Goal: Navigation & Orientation: Find specific page/section

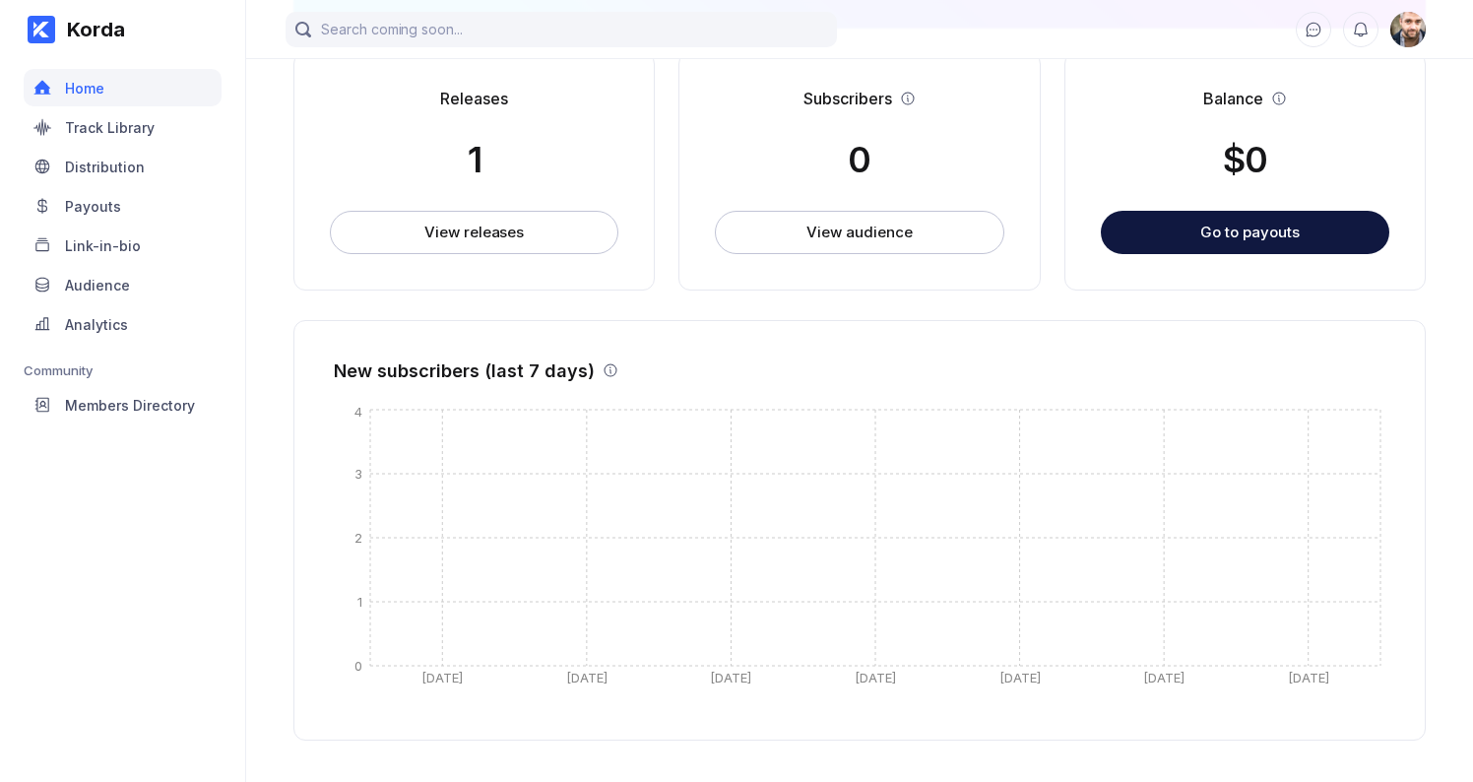
scroll to position [500, 0]
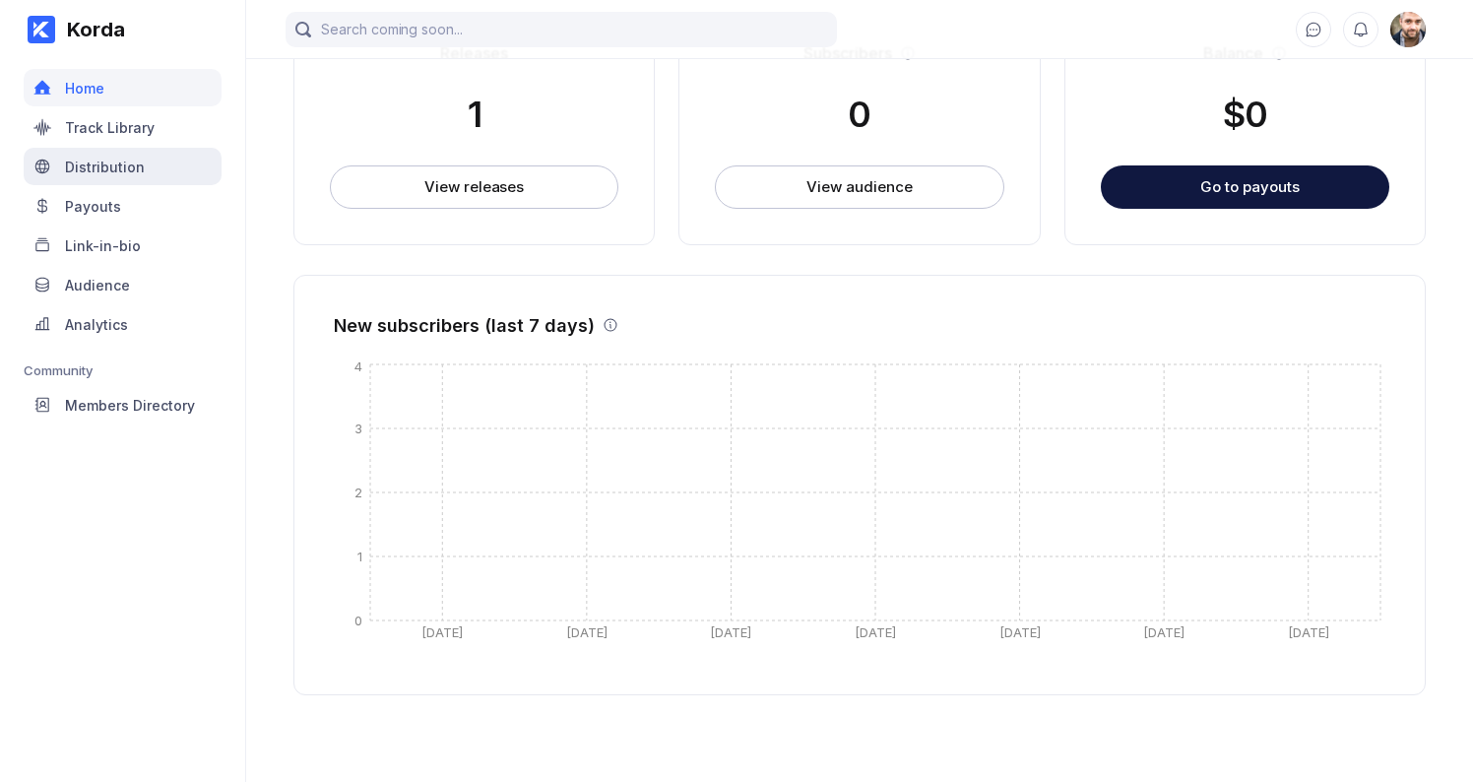
click at [106, 157] on div "Distribution" at bounding box center [123, 166] width 198 height 37
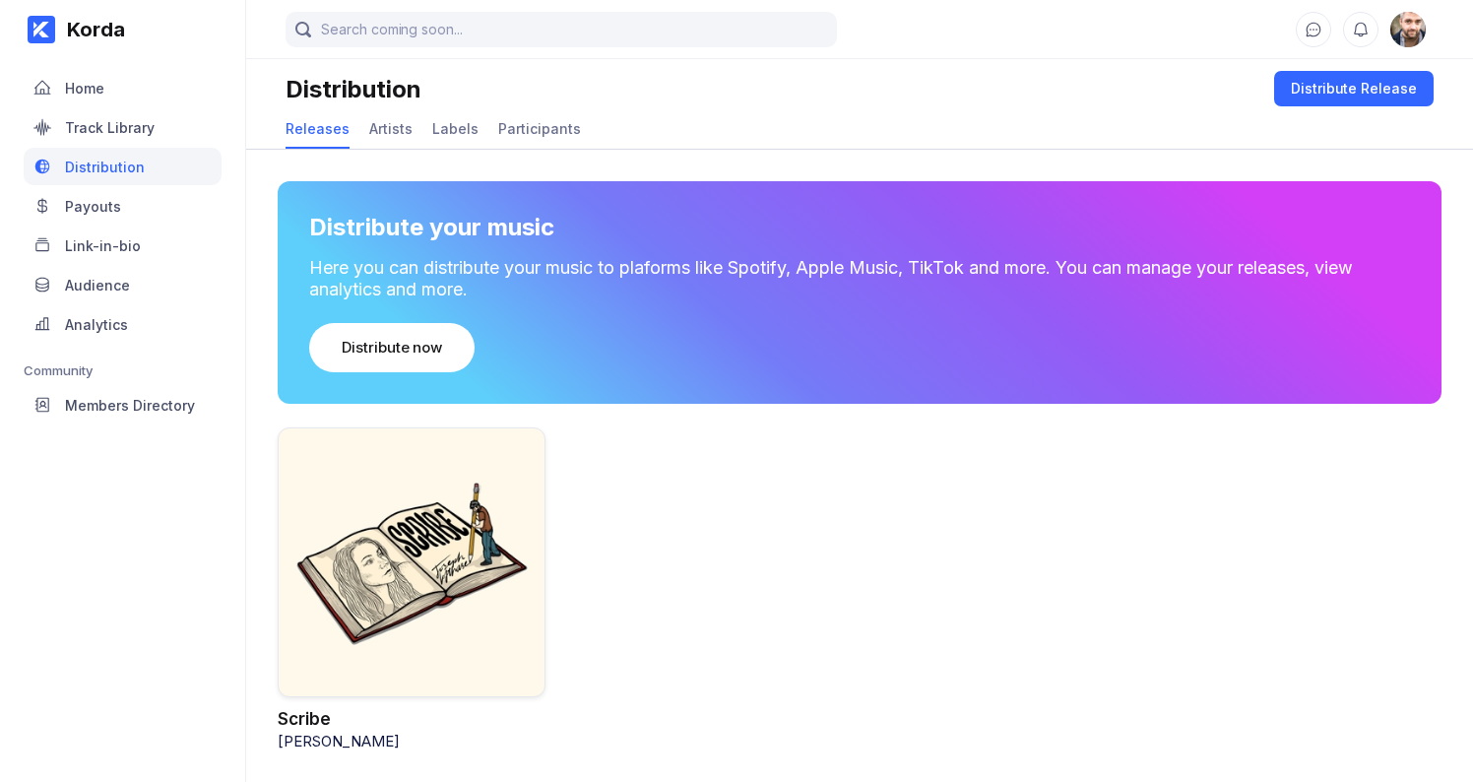
scroll to position [7, 0]
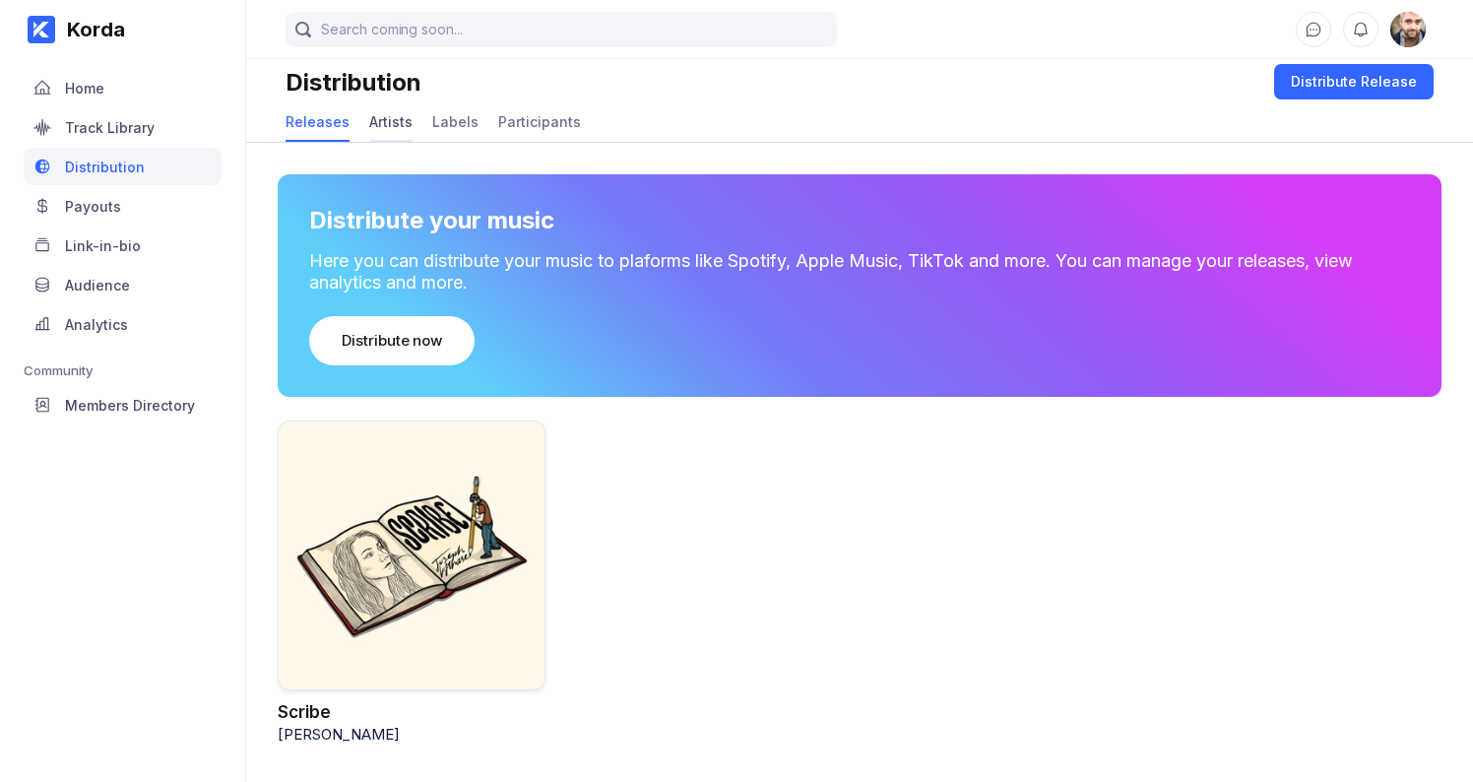
click at [380, 116] on div "Artists" at bounding box center [390, 121] width 43 height 17
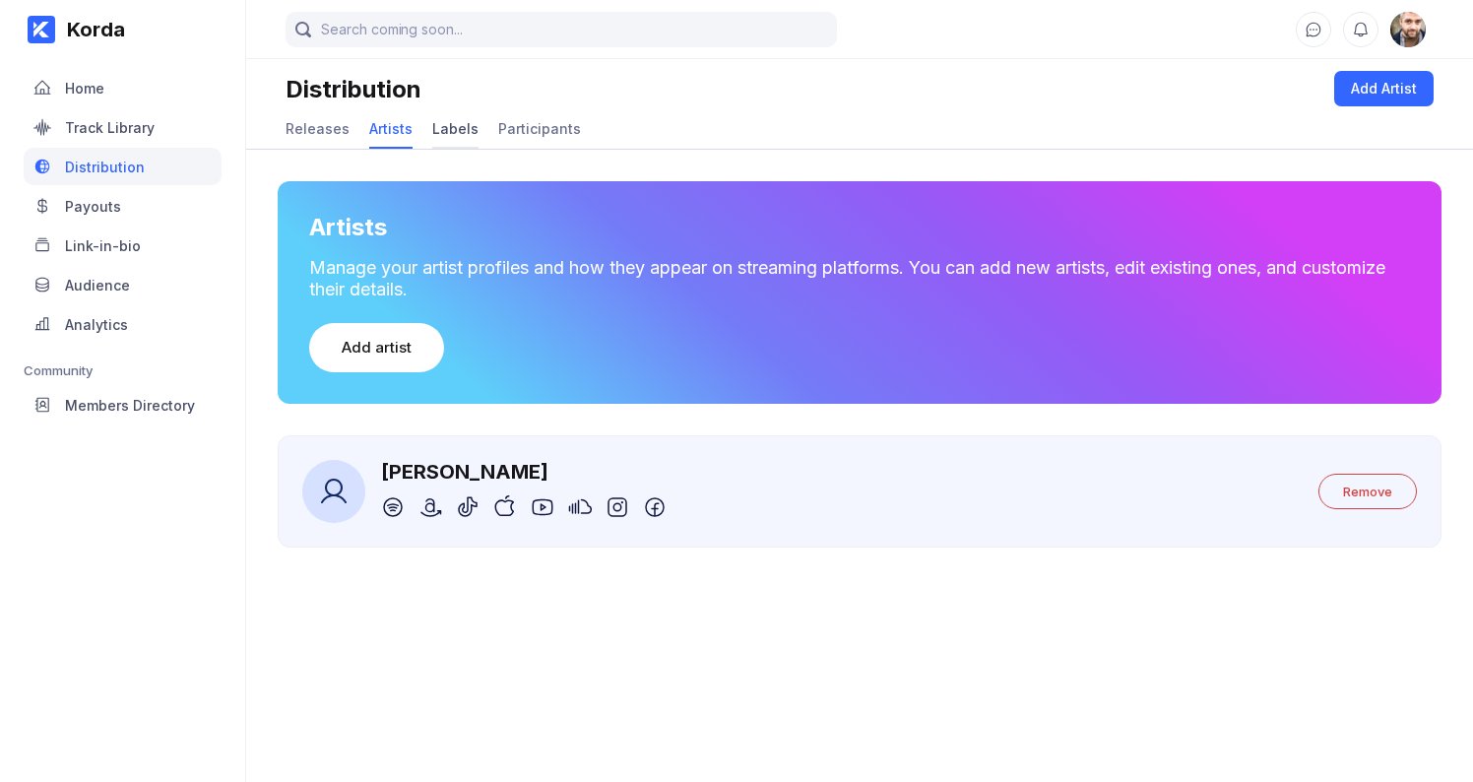
click at [446, 118] on div "Labels" at bounding box center [455, 129] width 46 height 38
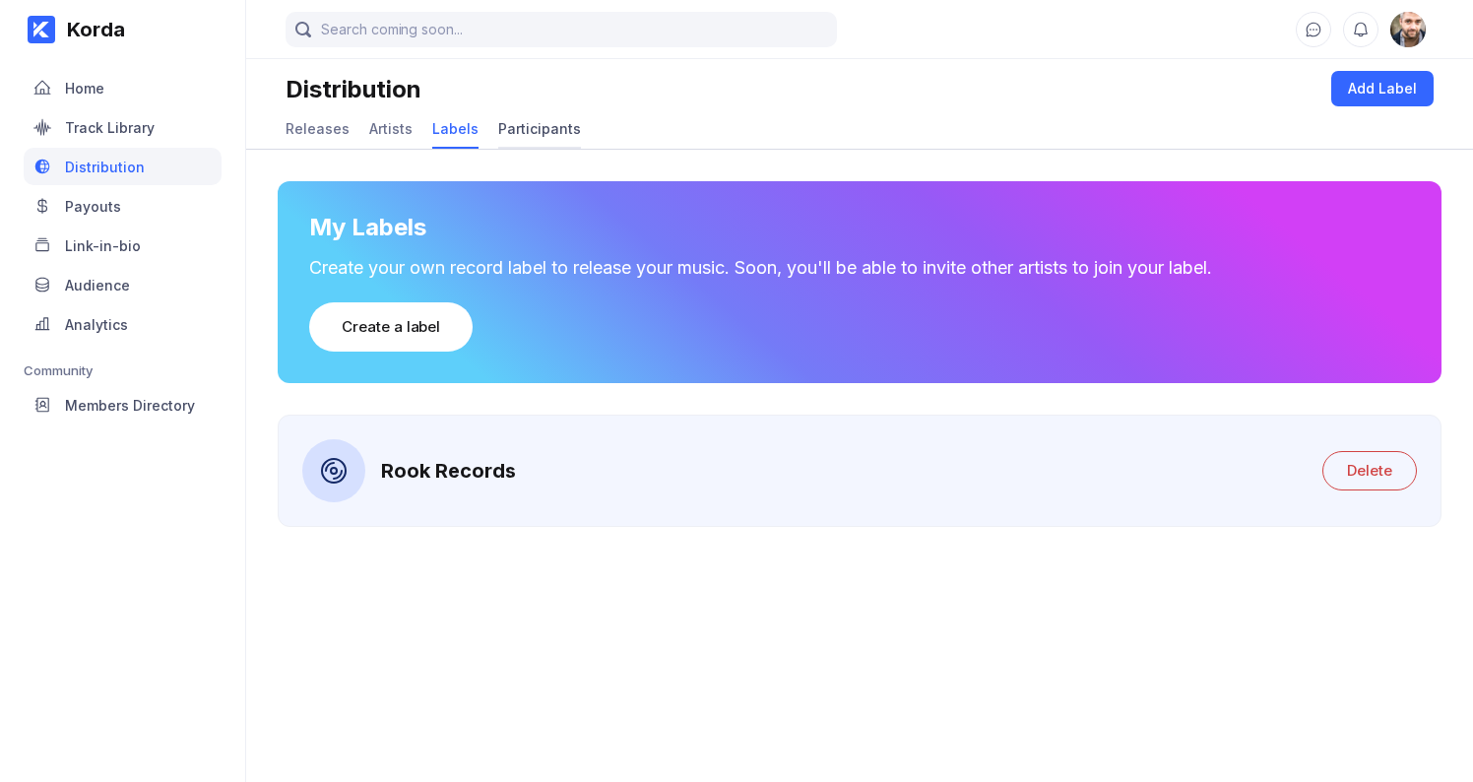
click at [514, 127] on div "Participants" at bounding box center [539, 128] width 83 height 17
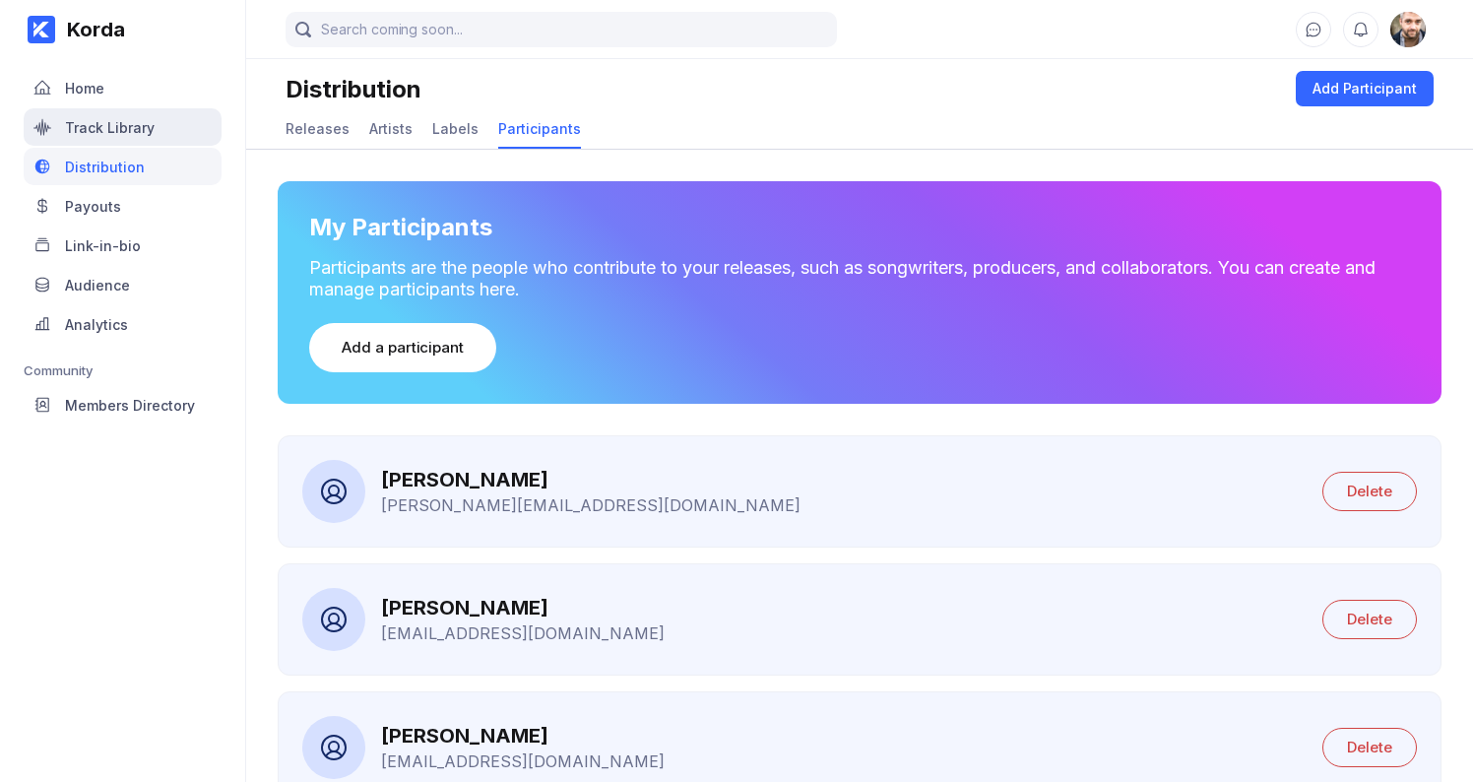
click at [104, 119] on div "Track Library" at bounding box center [110, 127] width 90 height 17
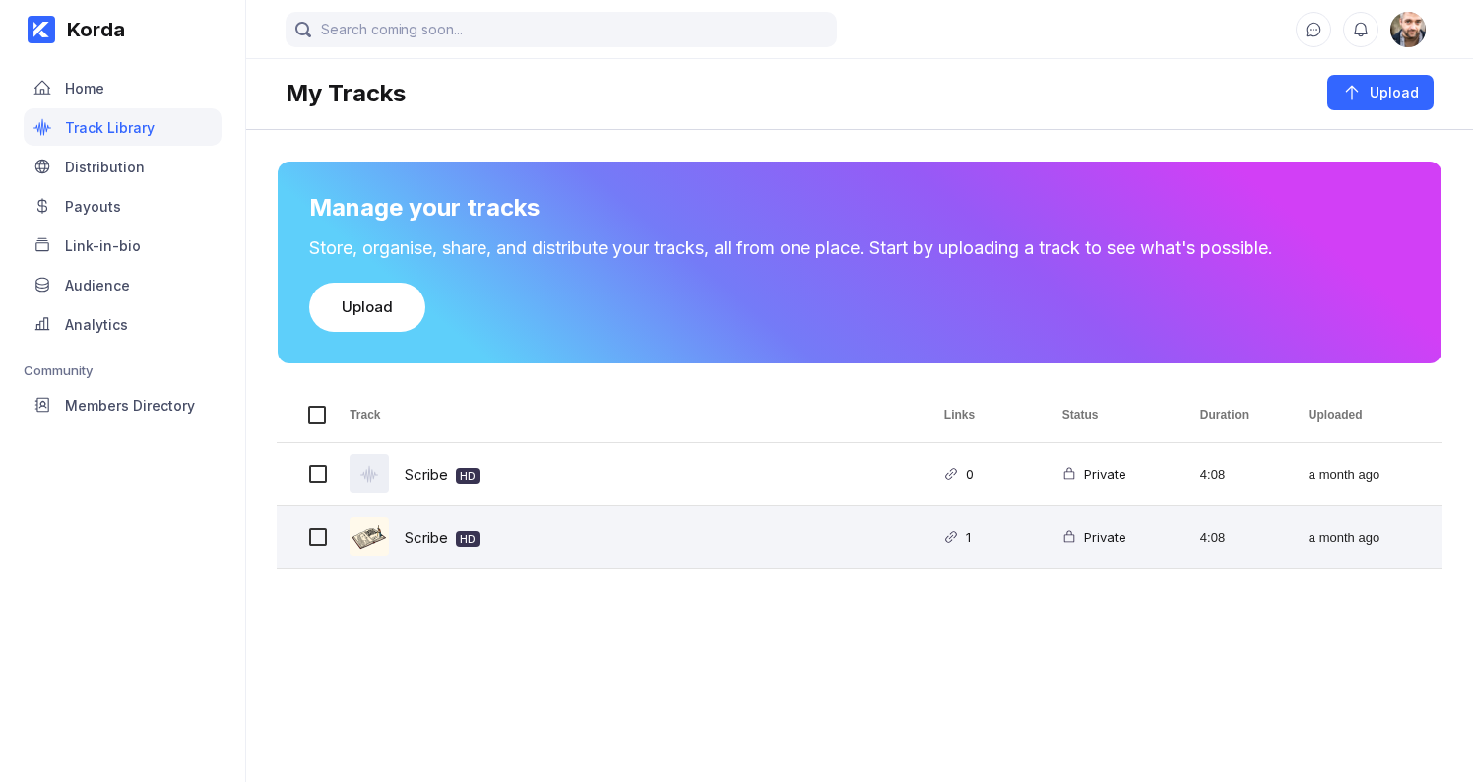
click at [431, 540] on div "Scribe HD" at bounding box center [442, 537] width 75 height 46
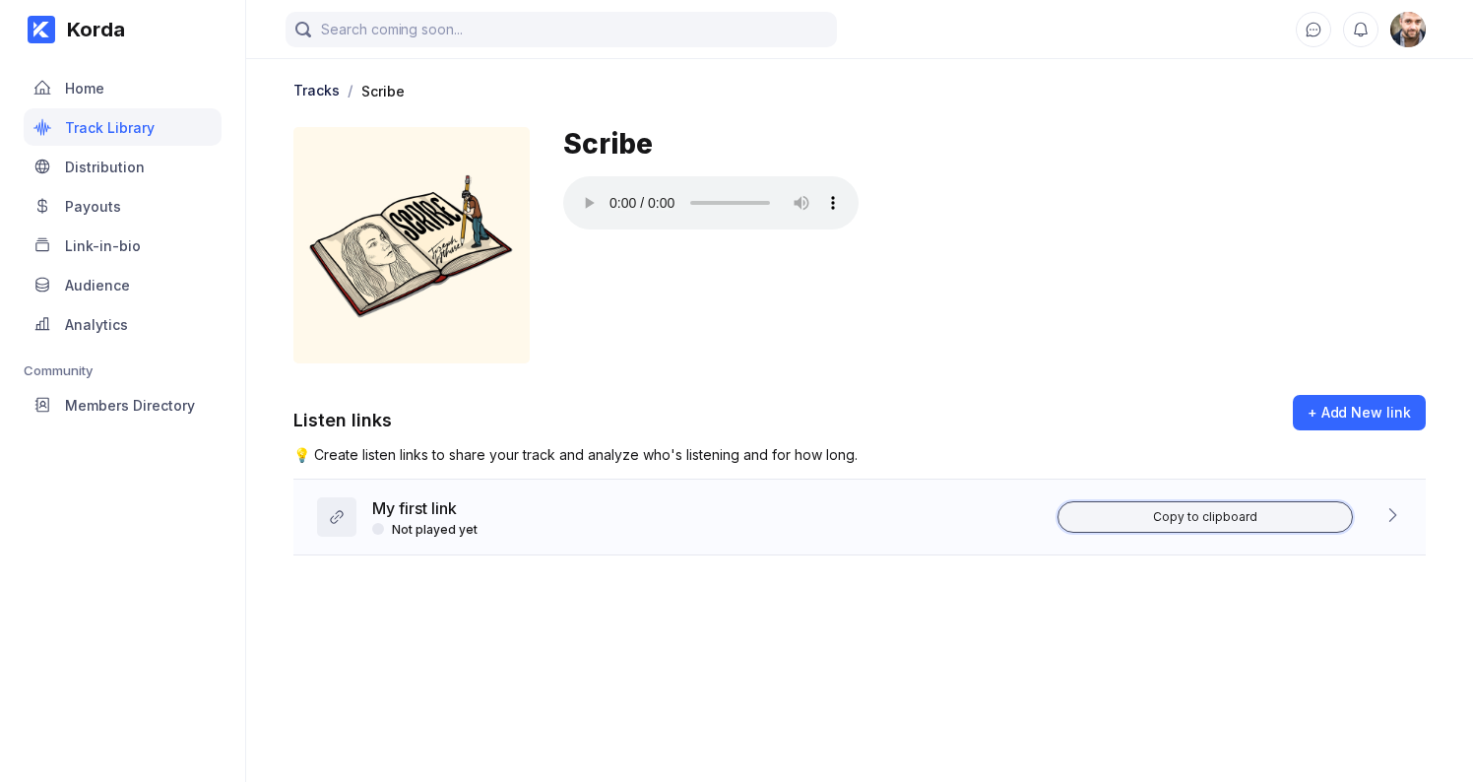
click at [1261, 516] on button "Copy to clipboard" at bounding box center [1205, 517] width 295 height 32
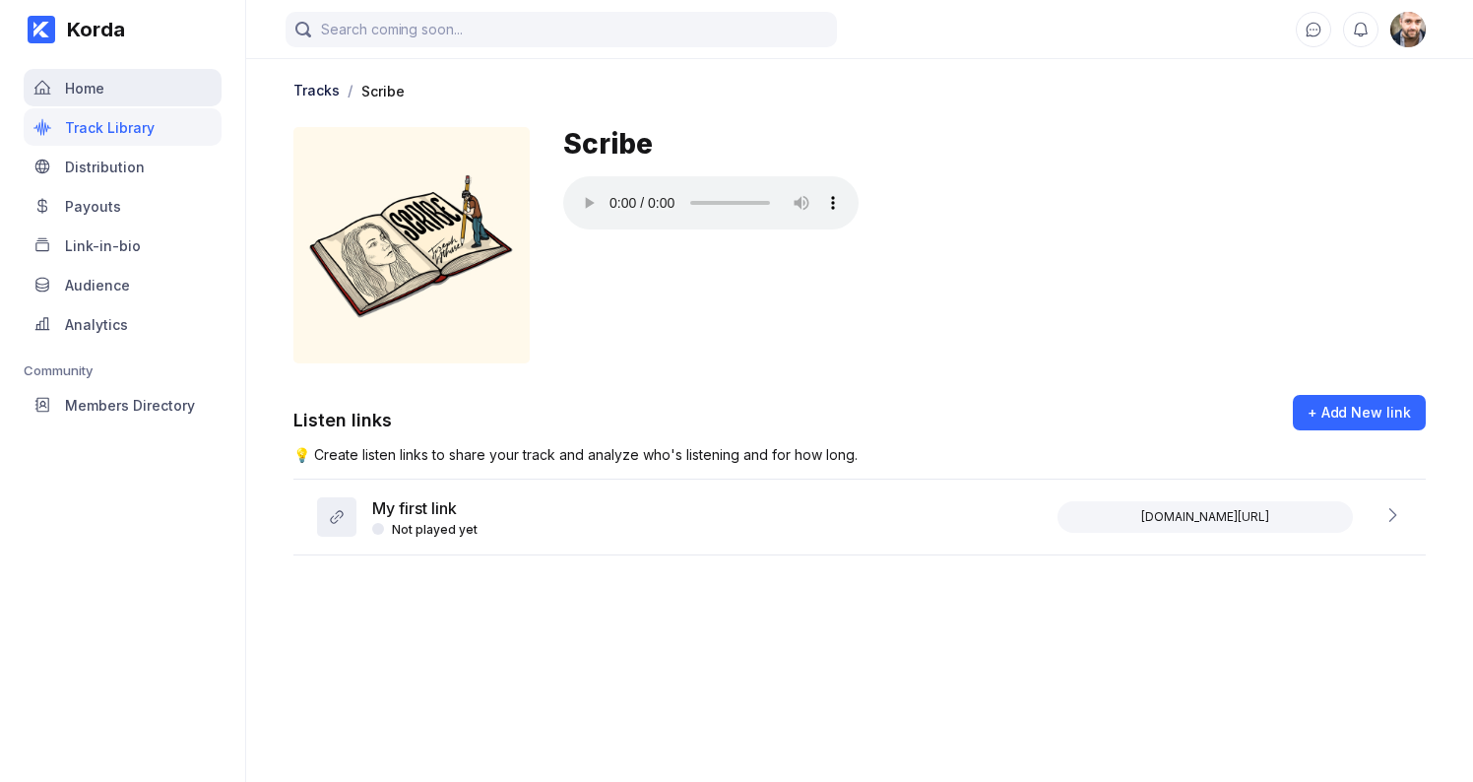
click at [85, 85] on div "Home" at bounding box center [84, 88] width 39 height 17
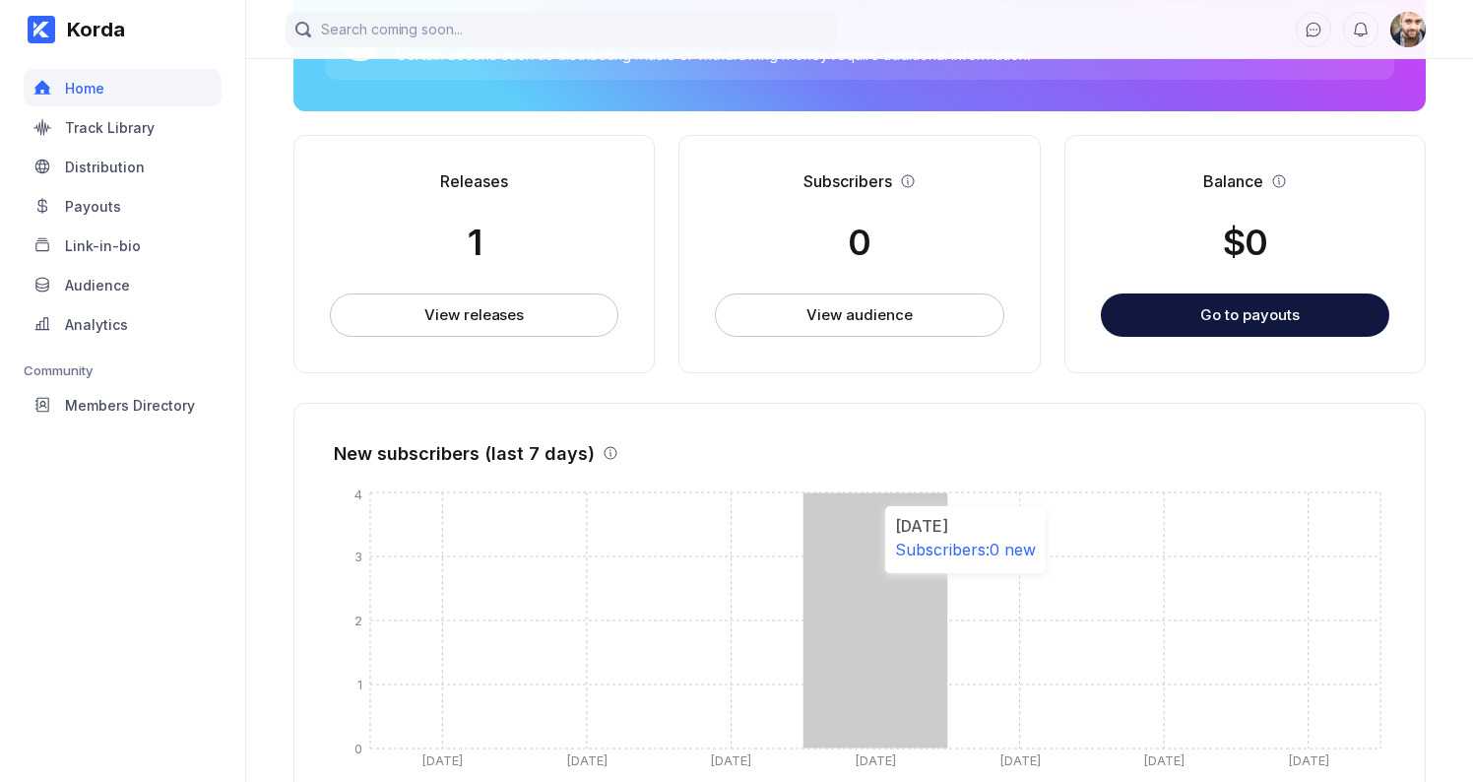
scroll to position [364, 0]
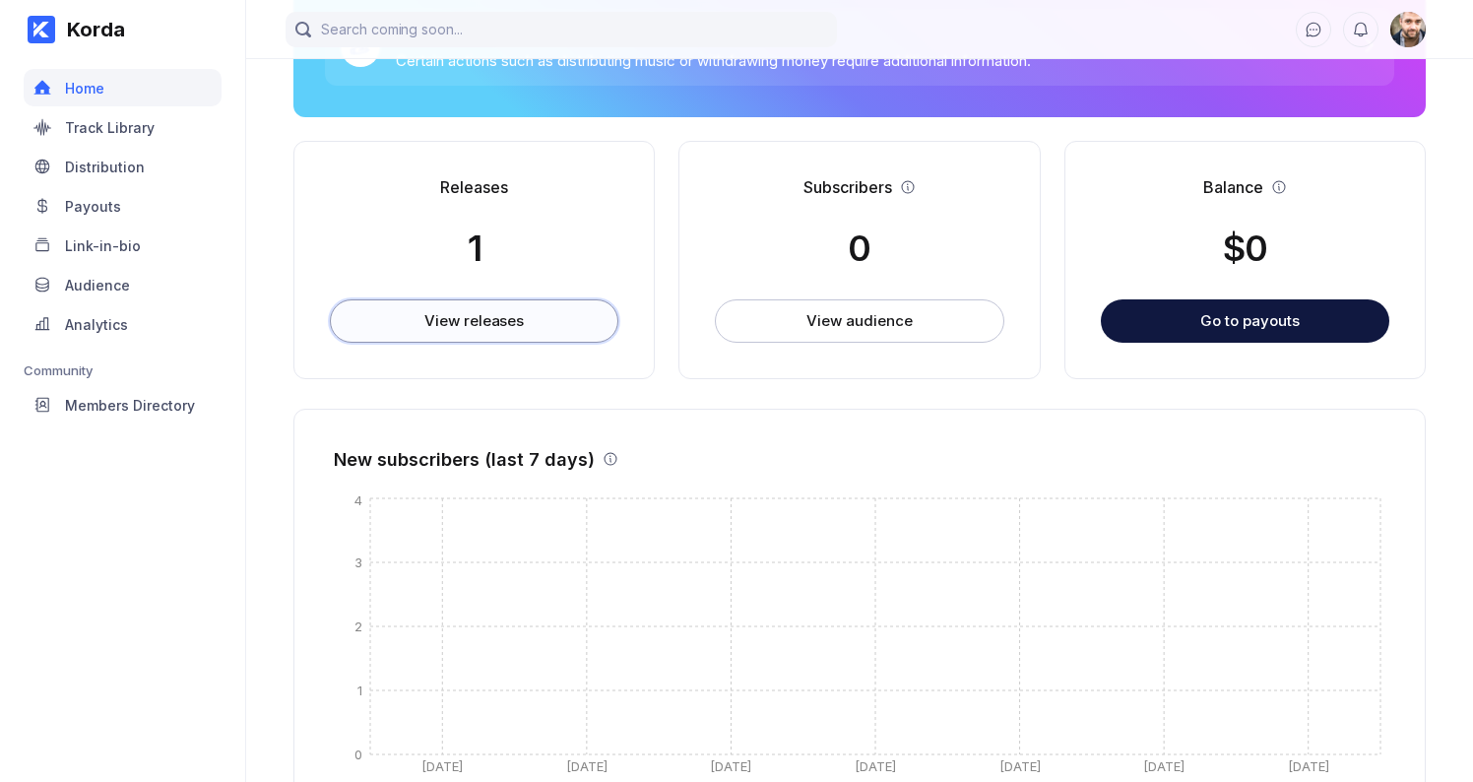
click at [521, 318] on div "View releases" at bounding box center [473, 321] width 99 height 20
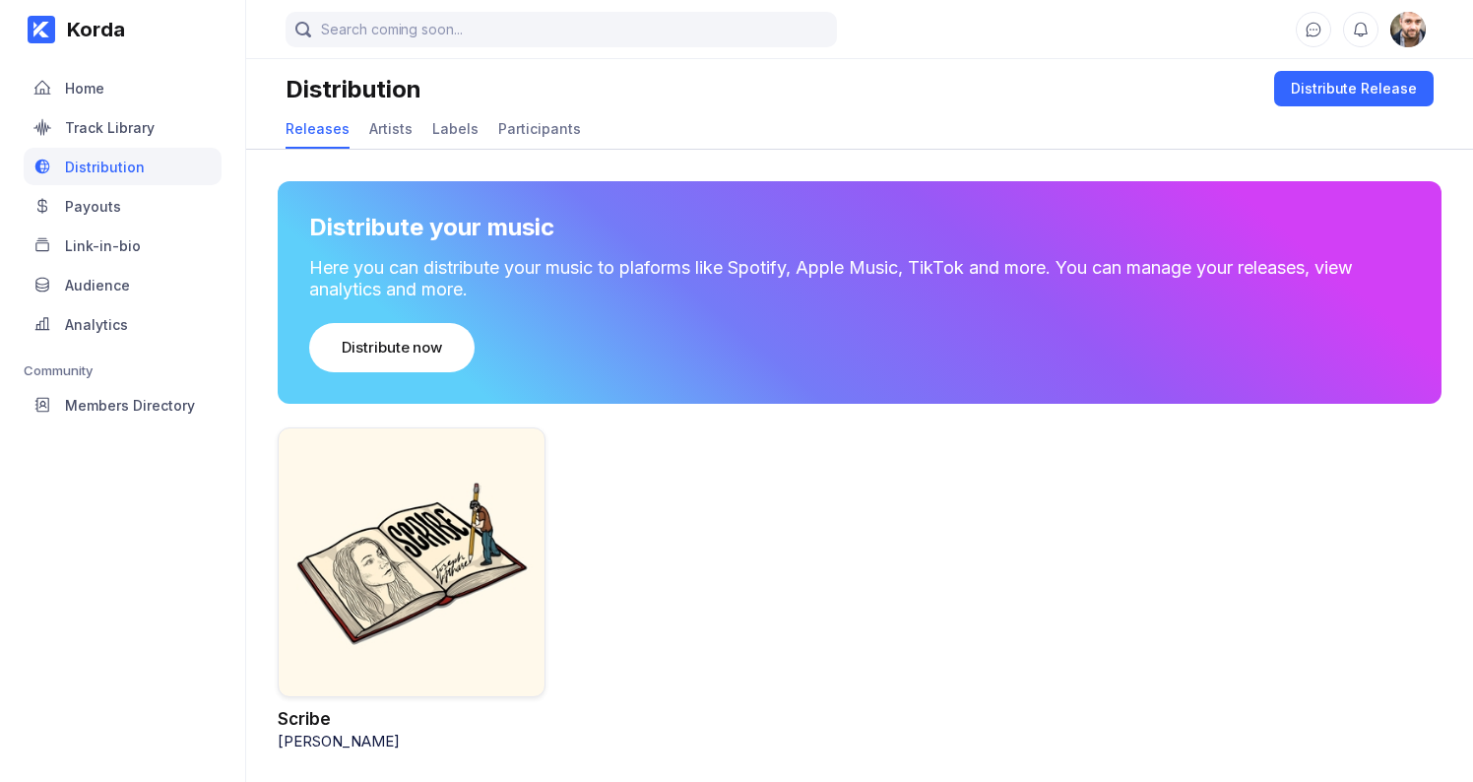
scroll to position [7, 0]
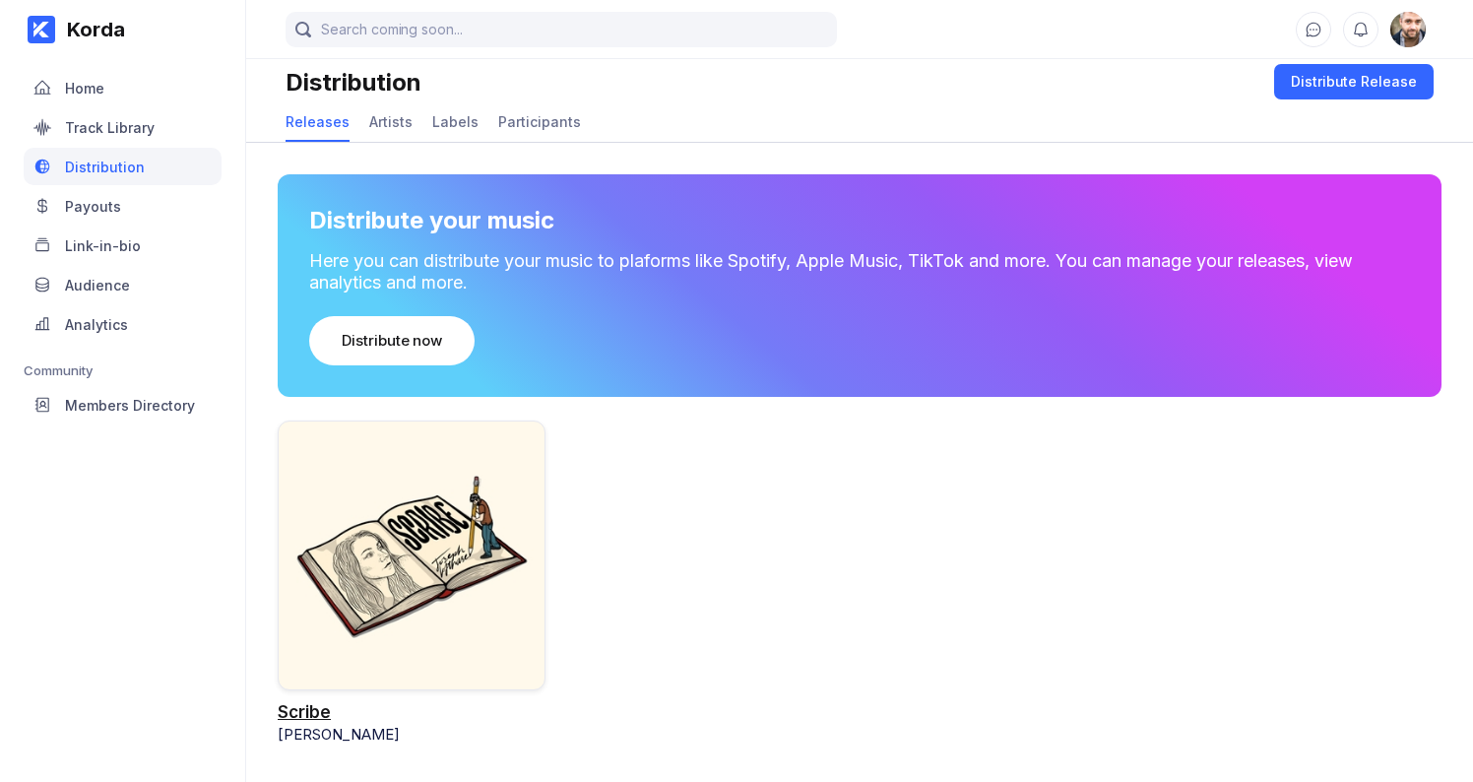
click at [302, 712] on div "Scribe" at bounding box center [304, 712] width 53 height 20
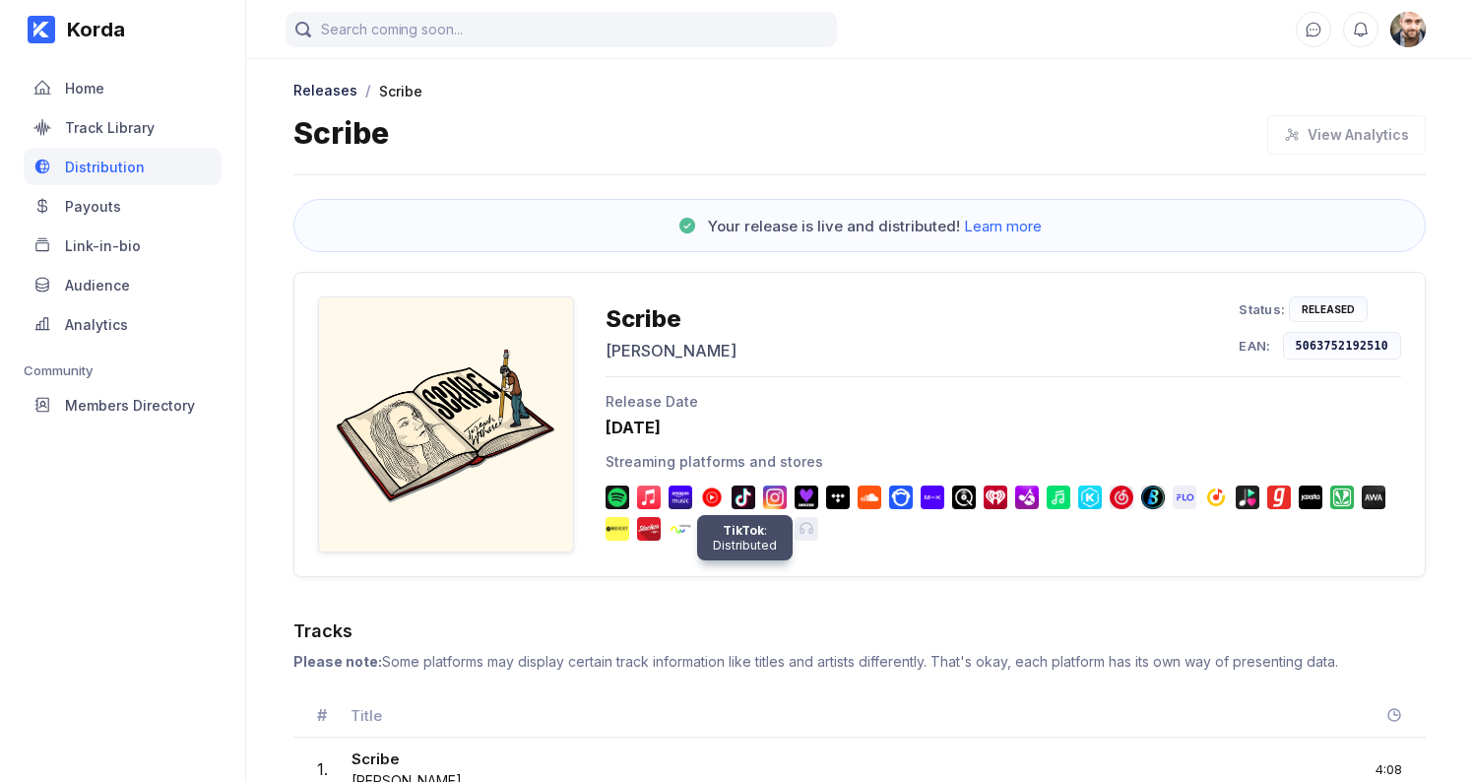
click at [741, 493] on img at bounding box center [744, 498] width 24 height 24
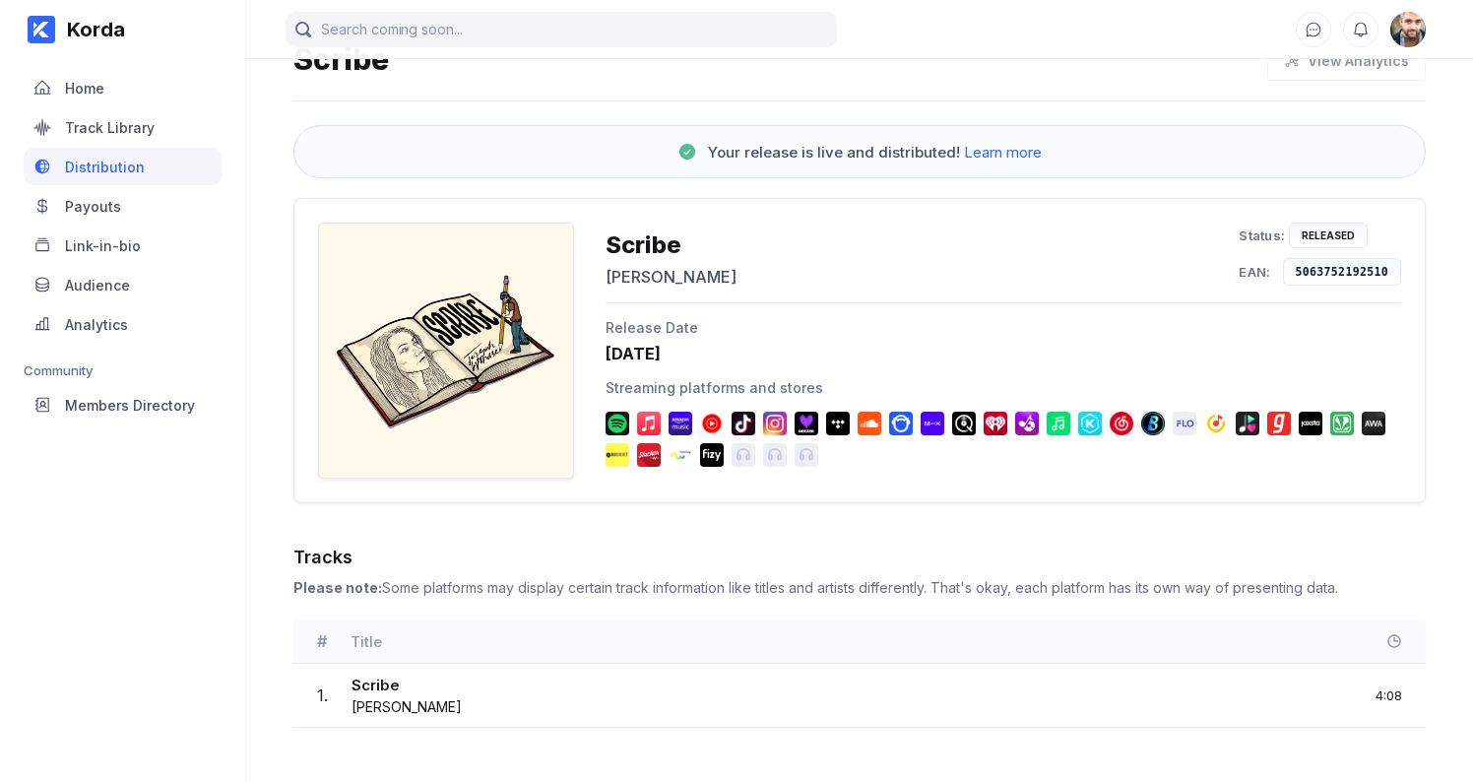
scroll to position [78, 0]
